Goal: Task Accomplishment & Management: Complete application form

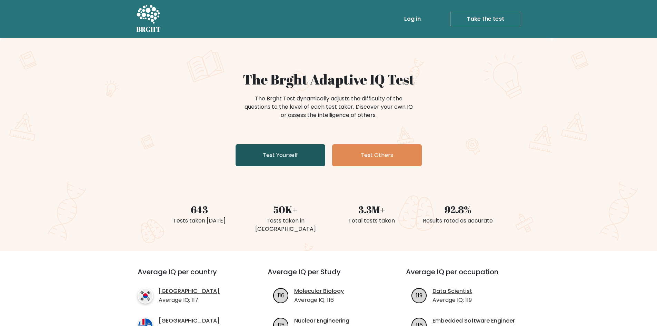
click at [293, 148] on link "Test Yourself" at bounding box center [280, 155] width 90 height 22
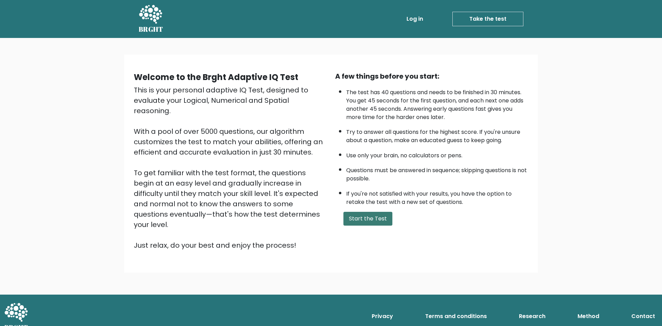
click at [385, 214] on button "Start the Test" at bounding box center [367, 219] width 49 height 14
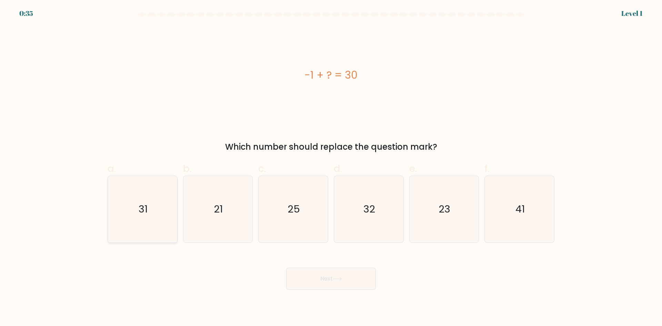
click at [131, 204] on icon "31" at bounding box center [142, 209] width 67 height 67
click at [331, 168] on input "a. 31" at bounding box center [331, 165] width 0 height 4
radio input "true"
click at [337, 271] on button "Next" at bounding box center [331, 279] width 90 height 22
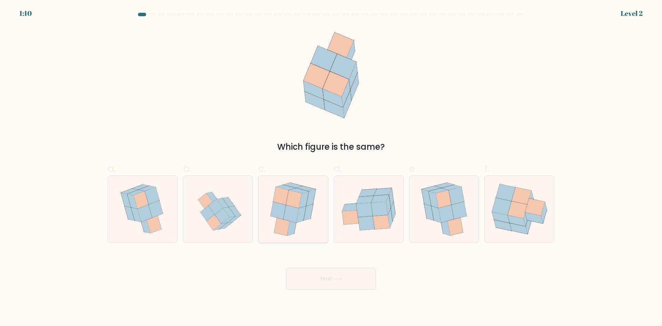
click at [308, 204] on icon at bounding box center [311, 197] width 10 height 17
click at [331, 168] on input "c." at bounding box center [331, 165] width 0 height 4
radio input "true"
click at [357, 280] on button "Next" at bounding box center [331, 279] width 90 height 22
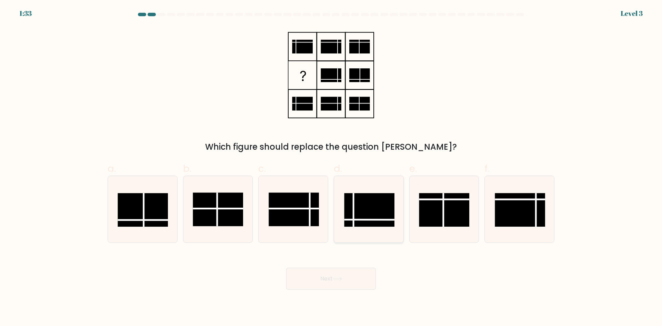
click at [363, 215] on rect at bounding box center [369, 209] width 50 height 33
click at [331, 168] on input "d." at bounding box center [331, 165] width 0 height 4
radio input "true"
click at [345, 278] on button "Next" at bounding box center [331, 279] width 90 height 22
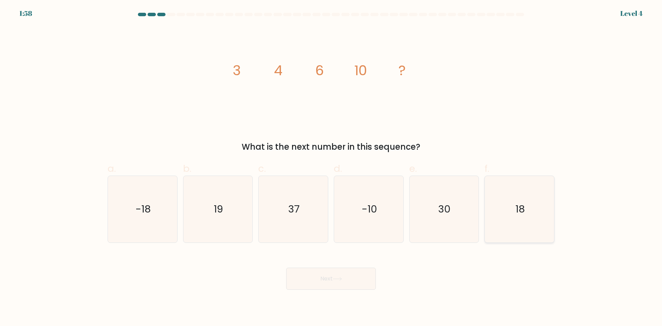
click at [523, 222] on icon "18" at bounding box center [519, 209] width 67 height 67
click at [331, 168] on input "f. 18" at bounding box center [331, 165] width 0 height 4
radio input "true"
click at [369, 270] on button "Next" at bounding box center [331, 279] width 90 height 22
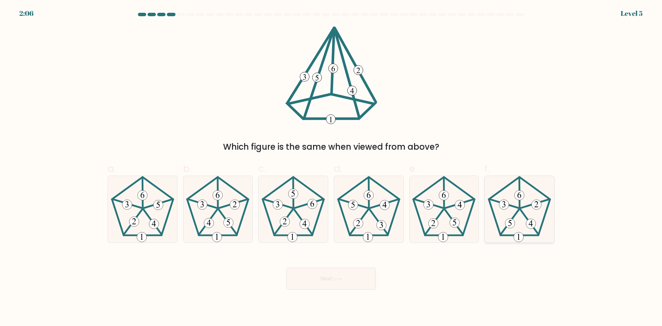
click at [522, 199] on 515 at bounding box center [519, 195] width 10 height 10
click at [331, 168] on input "f." at bounding box center [331, 165] width 0 height 4
radio input "true"
click at [322, 279] on button "Next" at bounding box center [331, 279] width 90 height 22
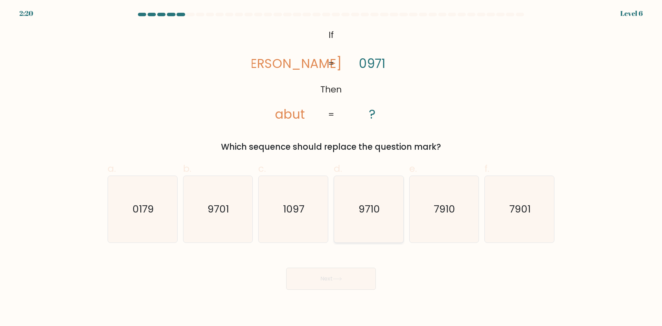
click at [388, 217] on icon "9710" at bounding box center [368, 209] width 67 height 67
click at [331, 168] on input "d. 9710" at bounding box center [331, 165] width 0 height 4
radio input "true"
click at [349, 271] on button "Next" at bounding box center [331, 279] width 90 height 22
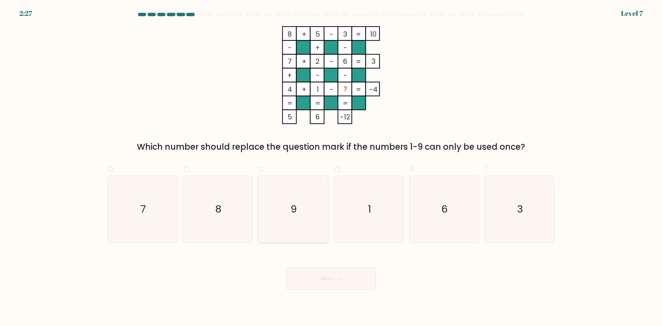
click at [267, 196] on icon "9" at bounding box center [293, 209] width 67 height 67
click at [331, 168] on input "c. 9" at bounding box center [331, 165] width 0 height 4
radio input "true"
click at [343, 284] on button "Next" at bounding box center [331, 279] width 90 height 22
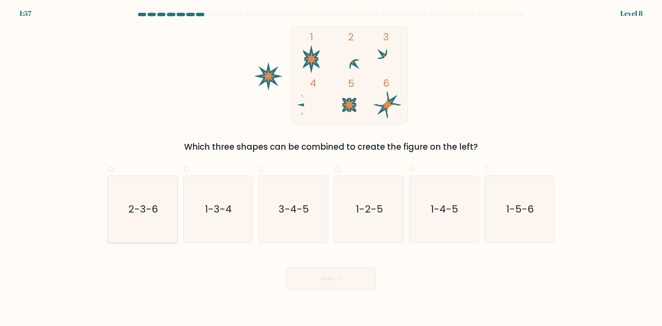
click at [119, 202] on icon "2-3-6" at bounding box center [142, 209] width 67 height 67
click at [331, 168] on input "a. 2-3-6" at bounding box center [331, 165] width 0 height 4
radio input "true"
click at [348, 285] on button "Next" at bounding box center [331, 279] width 90 height 22
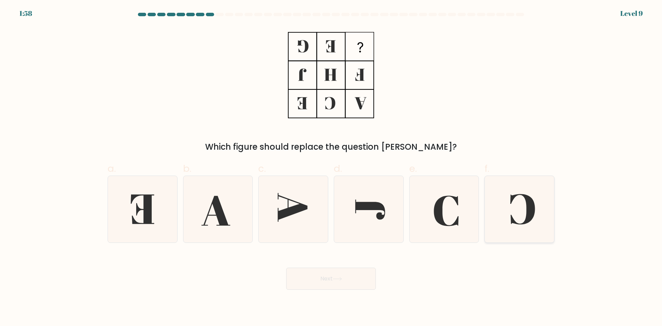
click at [499, 218] on icon at bounding box center [519, 209] width 67 height 67
click at [331, 168] on input "f." at bounding box center [331, 165] width 0 height 4
radio input "true"
click at [340, 275] on button "Next" at bounding box center [331, 279] width 90 height 22
